Goal: Obtain resource: Download file/media

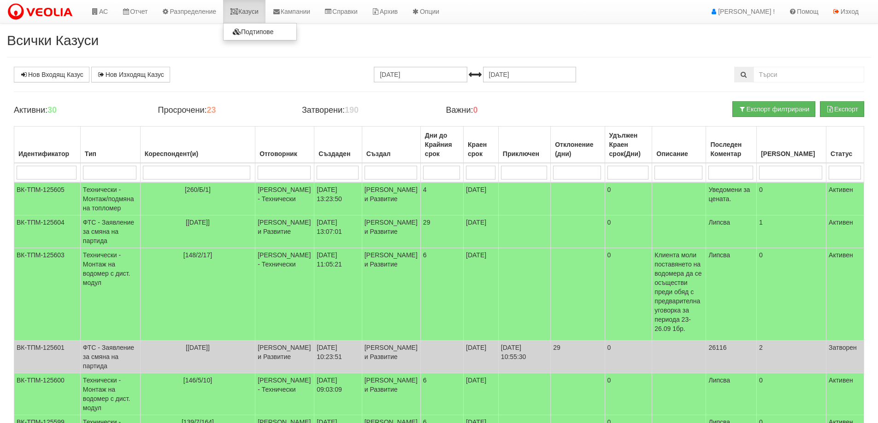
click at [252, 12] on link "Казуси" at bounding box center [244, 11] width 42 height 23
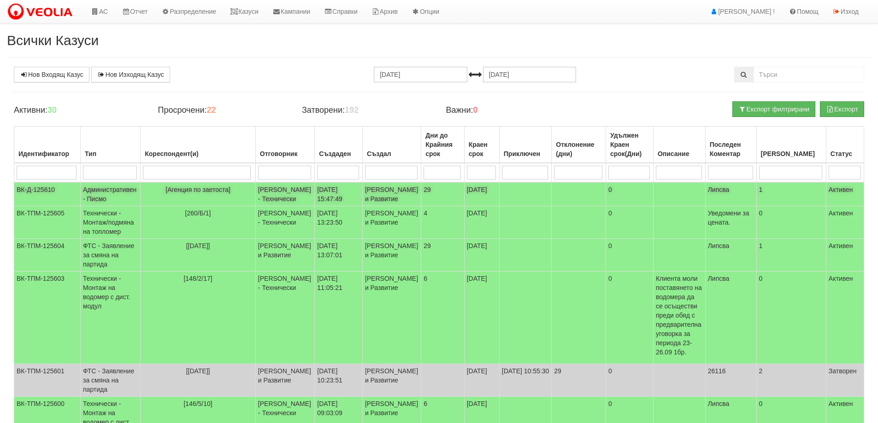
click at [116, 196] on td "Административен - Писмо" at bounding box center [111, 194] width 60 height 24
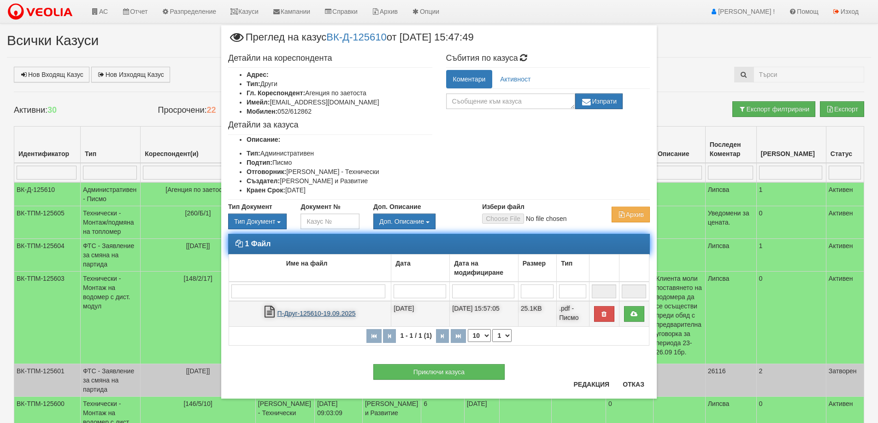
click at [333, 315] on link "П-Друг-125610-19.09.2025" at bounding box center [316, 313] width 78 height 7
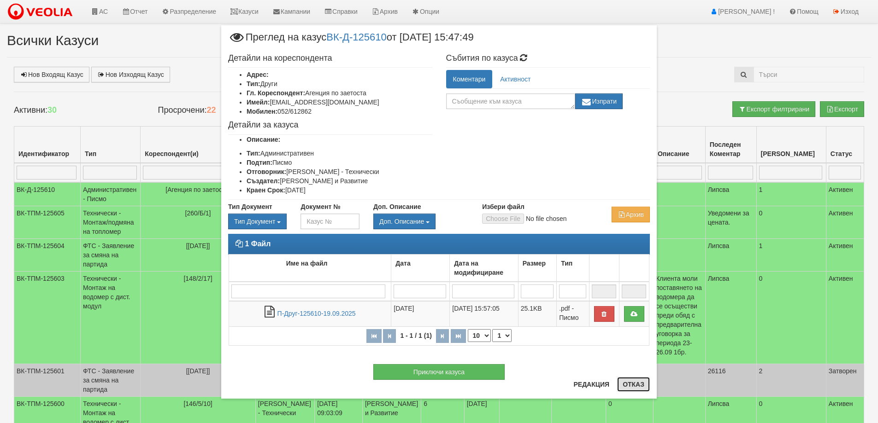
drag, startPoint x: 636, startPoint y: 384, endPoint x: 559, endPoint y: 284, distance: 126.2
click at [636, 381] on button "Отказ" at bounding box center [633, 384] width 33 height 15
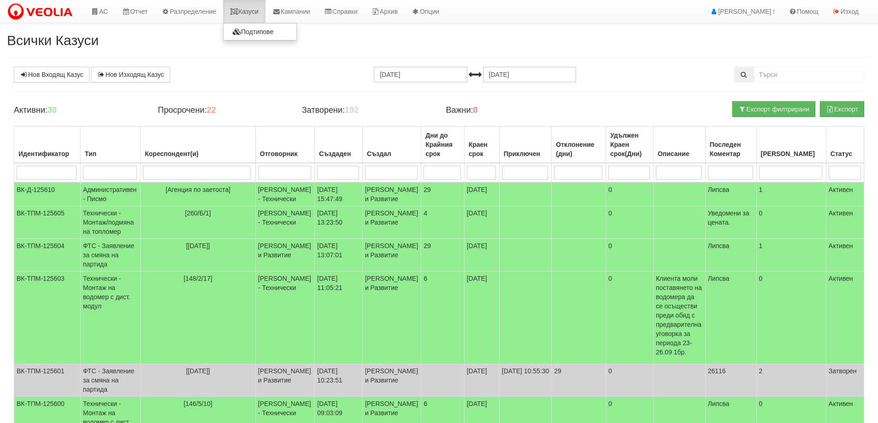
click at [250, 12] on link "Казуси" at bounding box center [244, 11] width 42 height 23
